Goal: Navigation & Orientation: Understand site structure

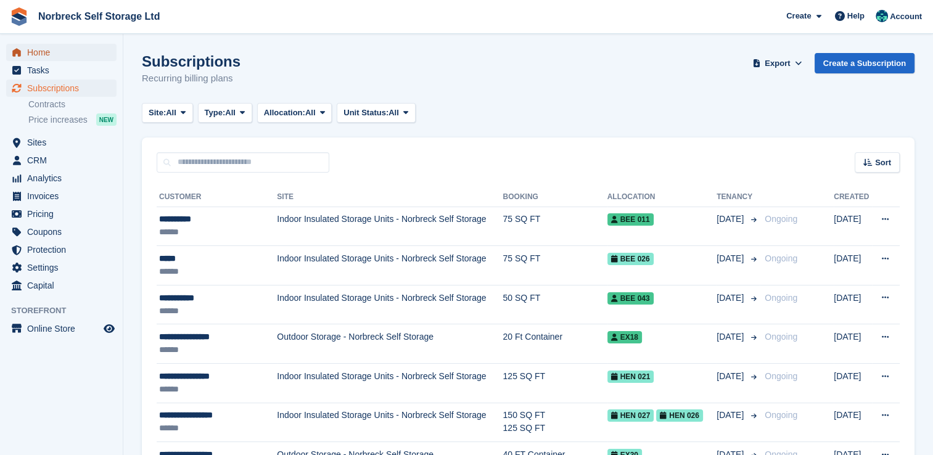
click at [43, 56] on span "Home" at bounding box center [64, 52] width 74 height 17
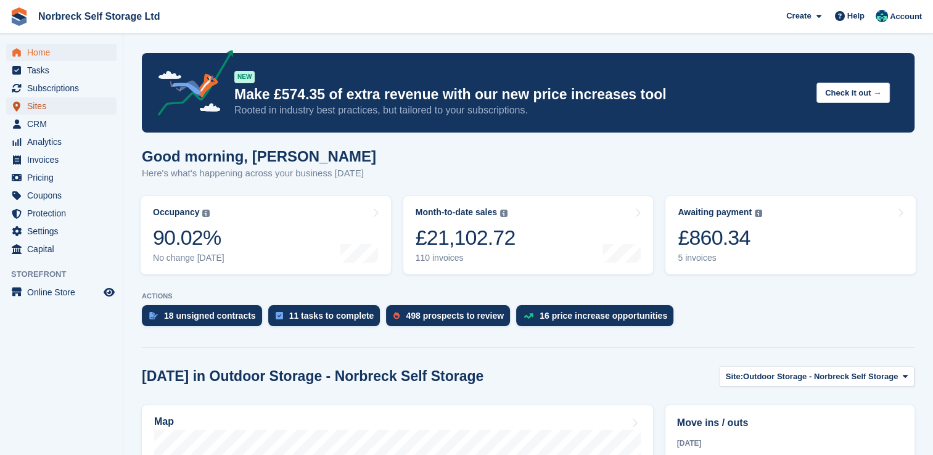
click at [38, 104] on span "Sites" at bounding box center [64, 105] width 74 height 17
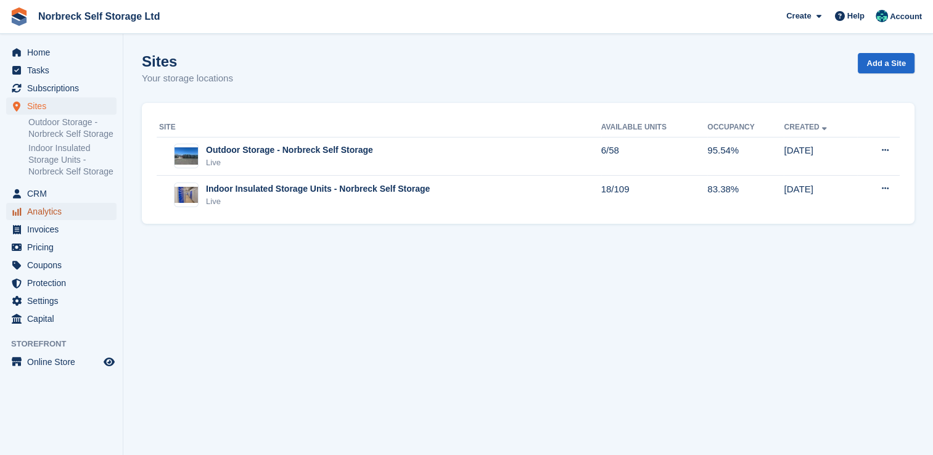
click at [39, 208] on span "Analytics" at bounding box center [64, 211] width 74 height 17
